Goal: Obtain resource: Obtain resource

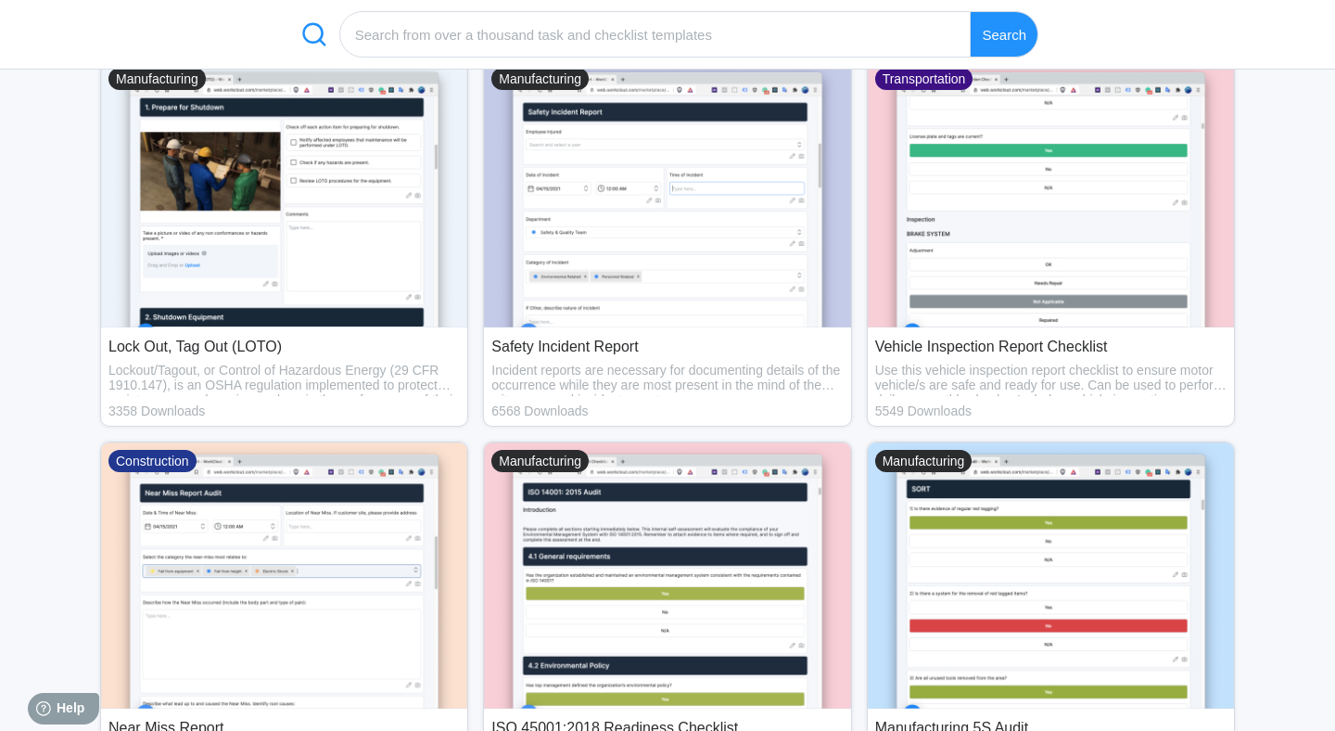
scroll to position [567, 0]
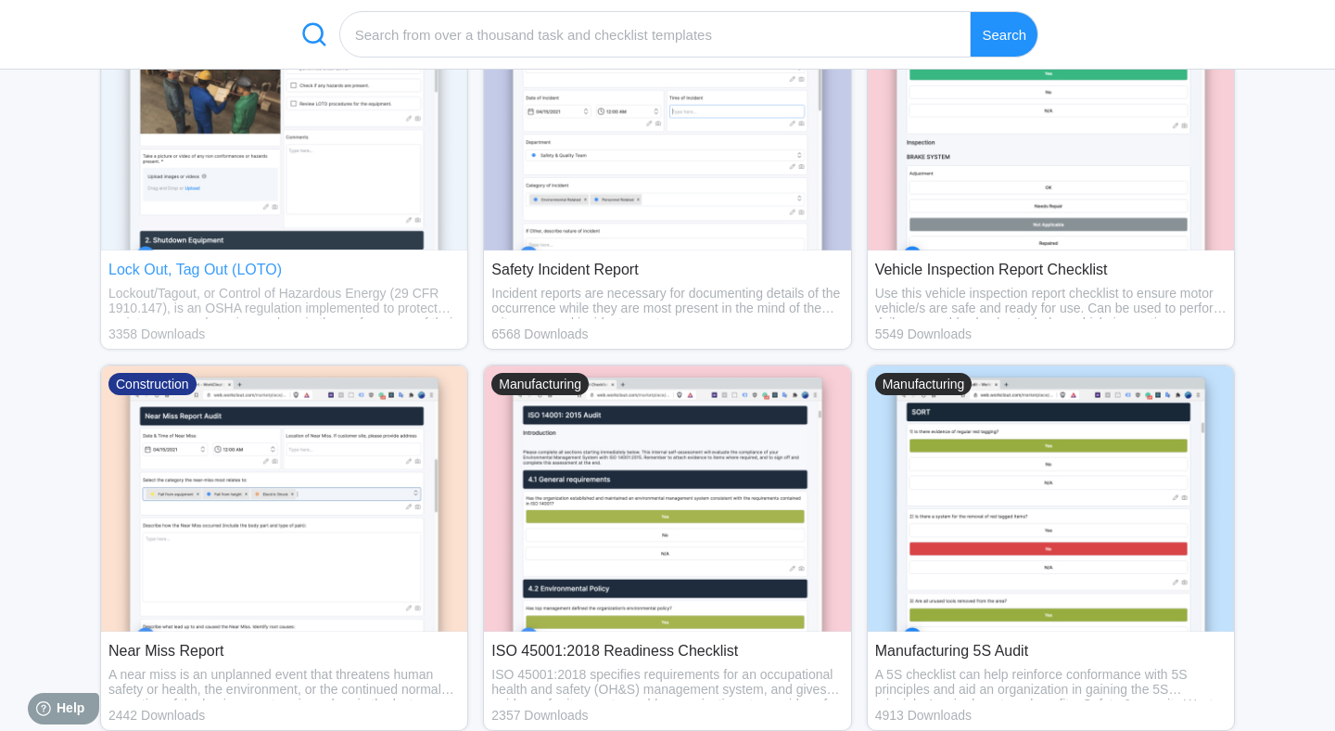
click at [300, 216] on img at bounding box center [284, 116] width 366 height 267
